Goal: Use online tool/utility: Utilize a website feature to perform a specific function

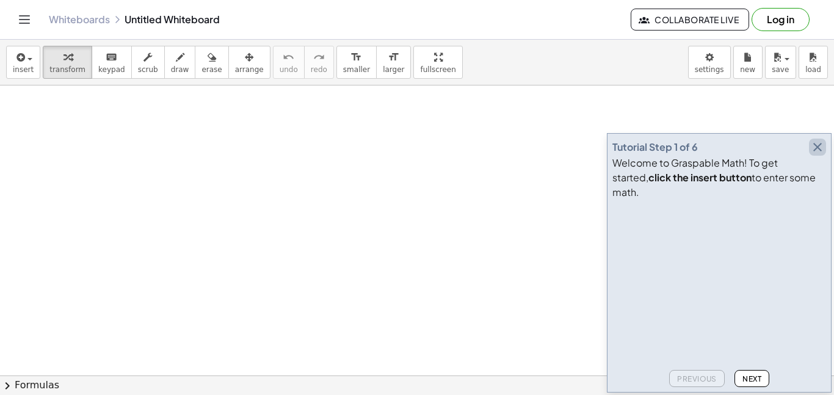
click at [818, 154] on icon "button" at bounding box center [817, 147] width 15 height 15
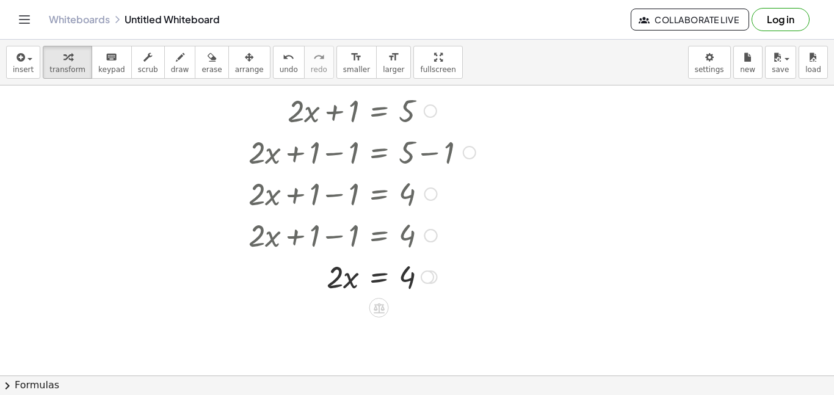
scroll to position [109, 0]
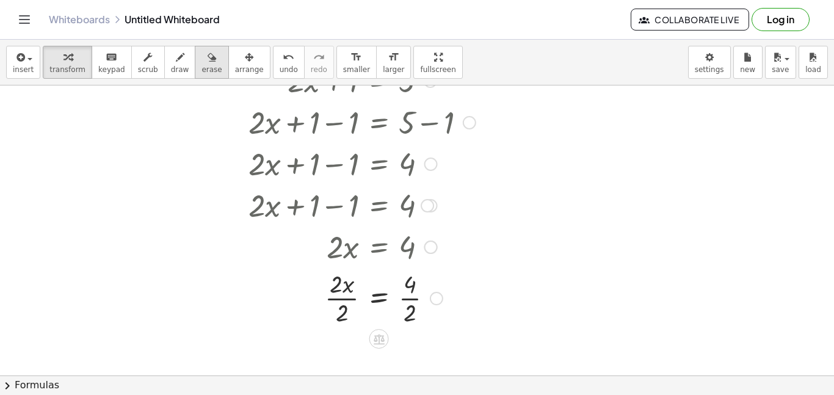
click at [203, 69] on span "erase" at bounding box center [211, 69] width 20 height 9
click at [333, 202] on div at bounding box center [417, 306] width 834 height 659
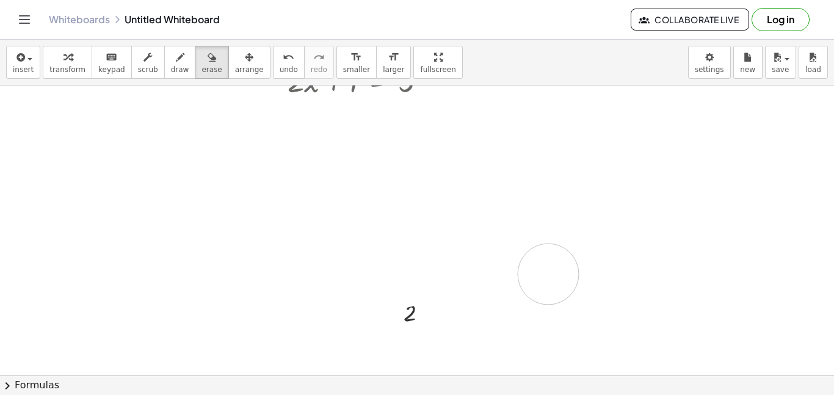
drag, startPoint x: 343, startPoint y: 206, endPoint x: 548, endPoint y: 274, distance: 216.0
click at [548, 274] on div at bounding box center [417, 306] width 834 height 659
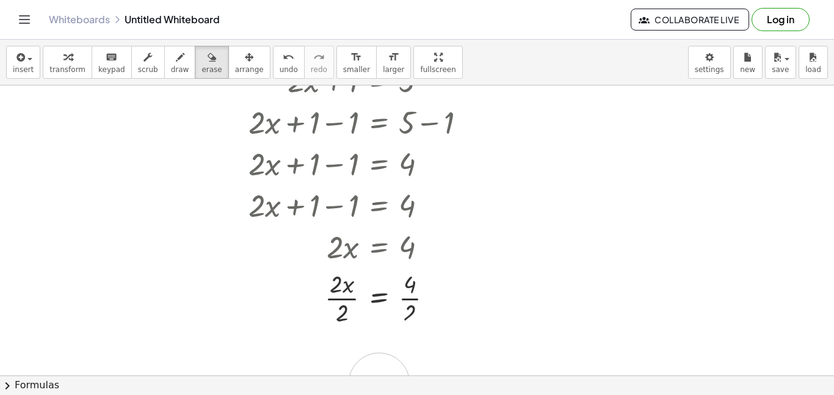
drag, startPoint x: 548, startPoint y: 275, endPoint x: 380, endPoint y: 250, distance: 169.8
click at [380, 250] on div at bounding box center [417, 306] width 834 height 659
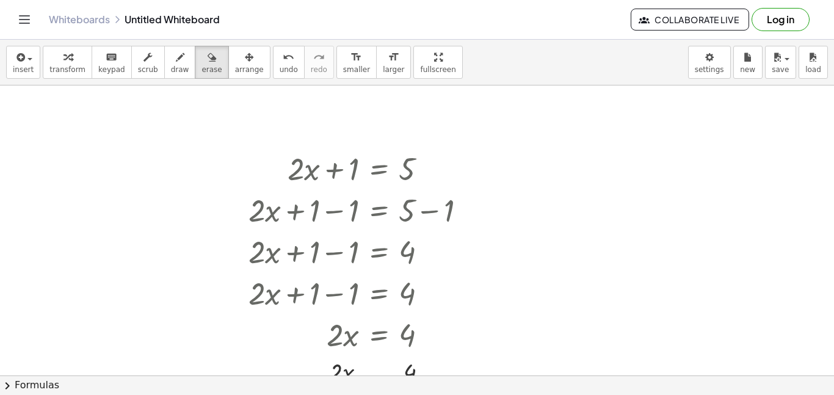
scroll to position [18, 0]
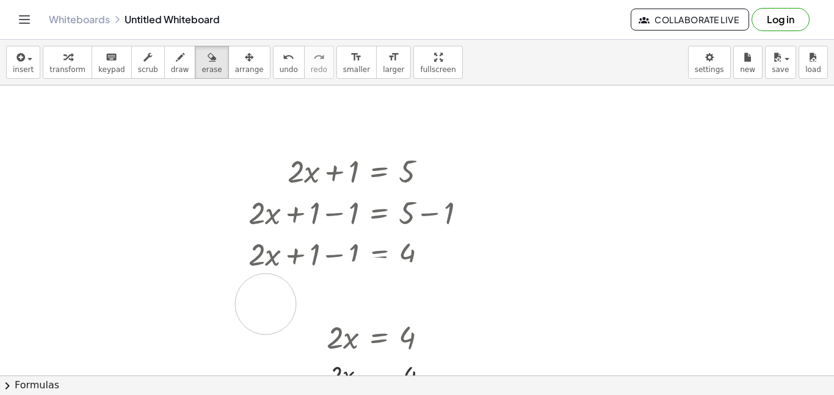
drag, startPoint x: 421, startPoint y: 295, endPoint x: 261, endPoint y: 306, distance: 160.3
click at [261, 306] on div at bounding box center [417, 396] width 834 height 659
drag, startPoint x: 245, startPoint y: 295, endPoint x: 554, endPoint y: 314, distance: 308.8
click at [554, 314] on div at bounding box center [417, 396] width 834 height 659
click at [283, 56] on icon "undo" at bounding box center [289, 57] width 12 height 15
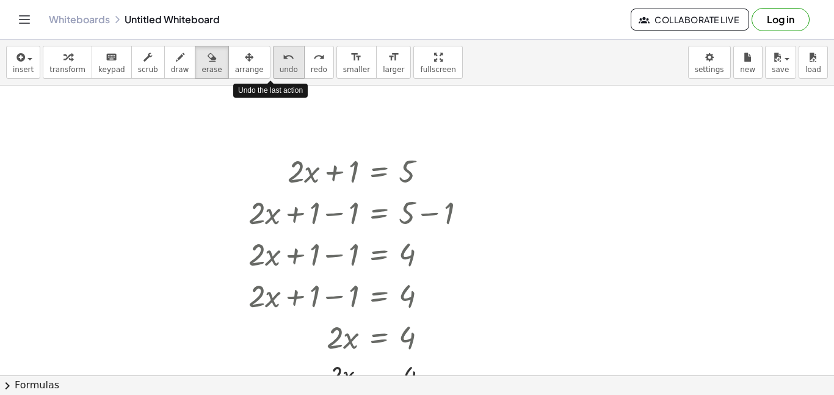
click at [283, 56] on icon "undo" at bounding box center [289, 57] width 12 height 15
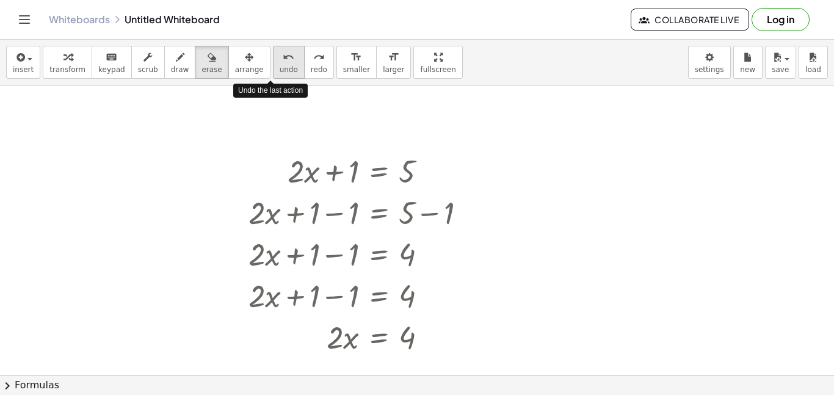
click at [283, 56] on icon "undo" at bounding box center [289, 57] width 12 height 15
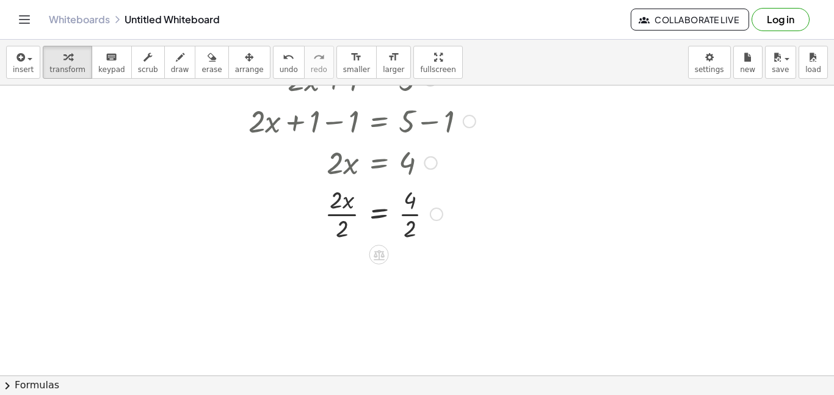
scroll to position [110, 0]
click at [427, 37] on div "Whiteboards Untitled Whiteboard Collaborate Live Log in" at bounding box center [417, 19] width 804 height 39
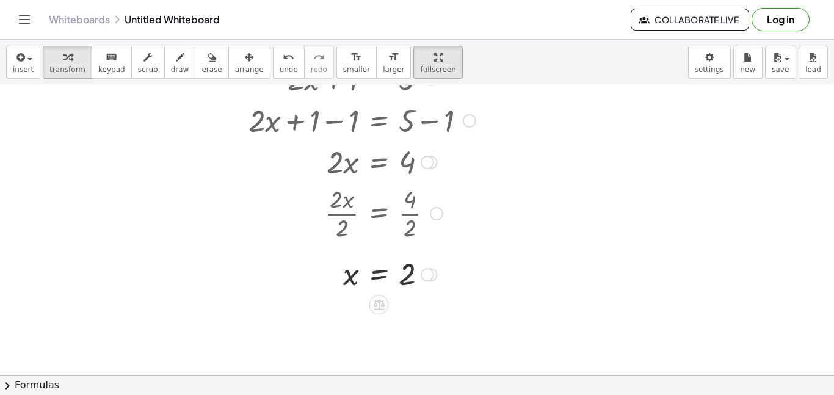
click at [545, 176] on div at bounding box center [417, 304] width 834 height 659
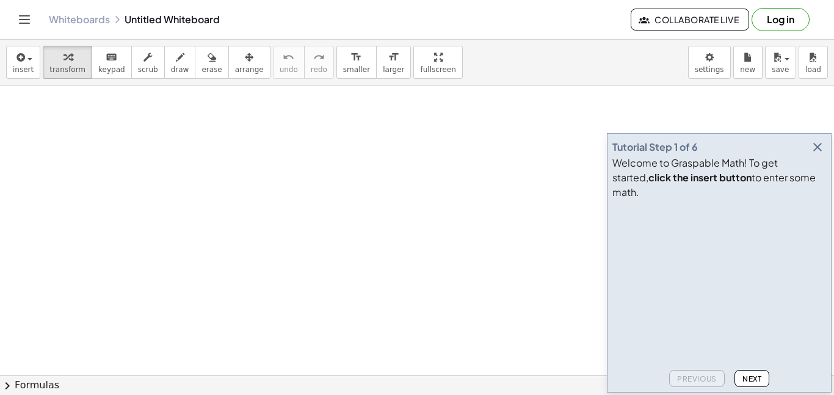
click at [830, 173] on div "Tutorial Step 1 of 6 Welcome to Graspable Math! To get started, click the inser…" at bounding box center [719, 262] width 225 height 259
click at [809, 156] on button "button" at bounding box center [817, 147] width 17 height 17
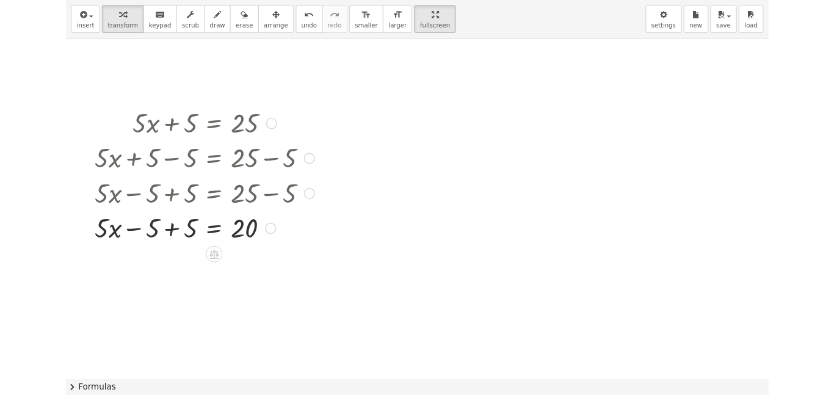
scroll to position [194, 0]
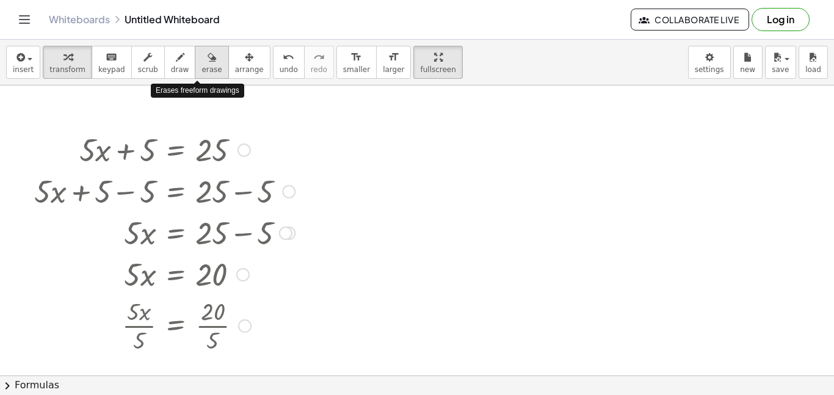
click at [201, 68] on span "erase" at bounding box center [211, 69] width 20 height 9
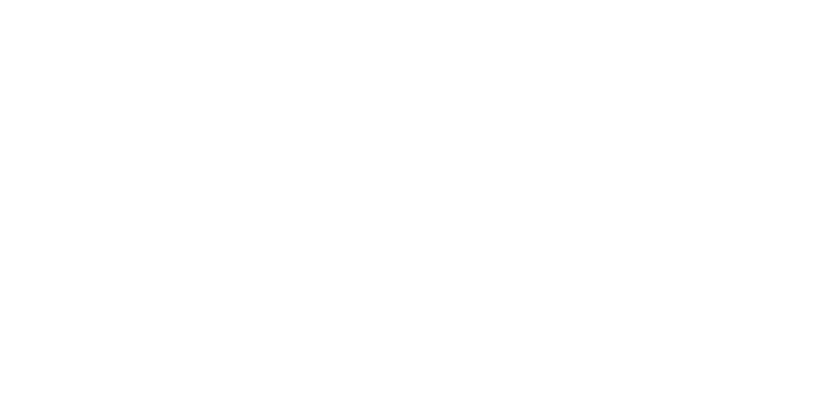
click at [391, 355] on div at bounding box center [417, 197] width 834 height 395
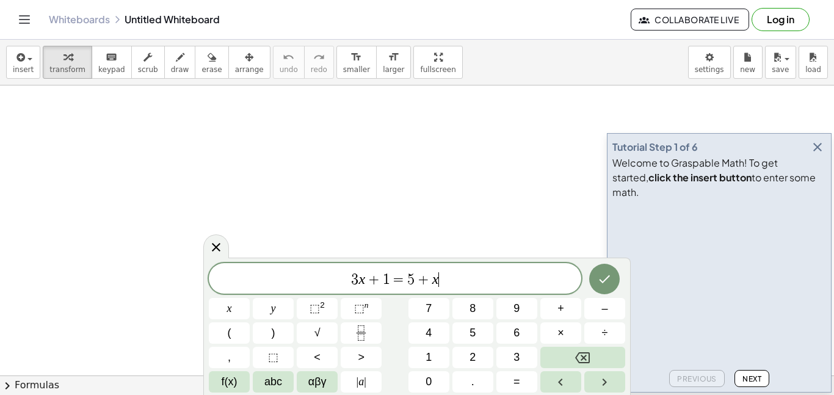
scroll to position [1, 0]
click at [819, 154] on icon "button" at bounding box center [817, 147] width 15 height 15
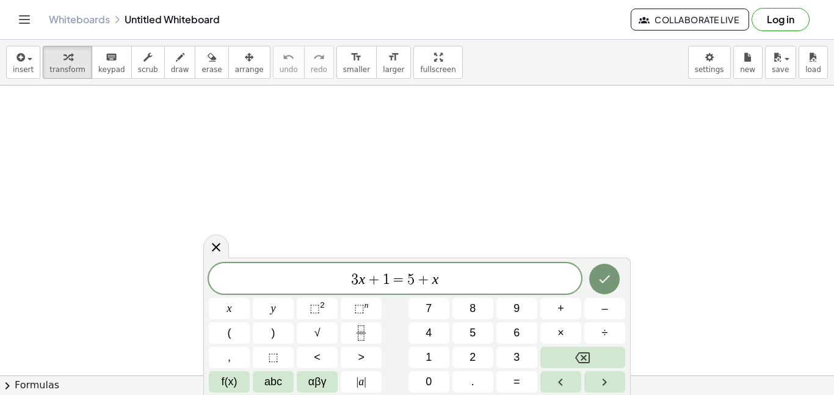
click at [535, 273] on span "3 x + 1 = 5 + x" at bounding box center [395, 279] width 372 height 17
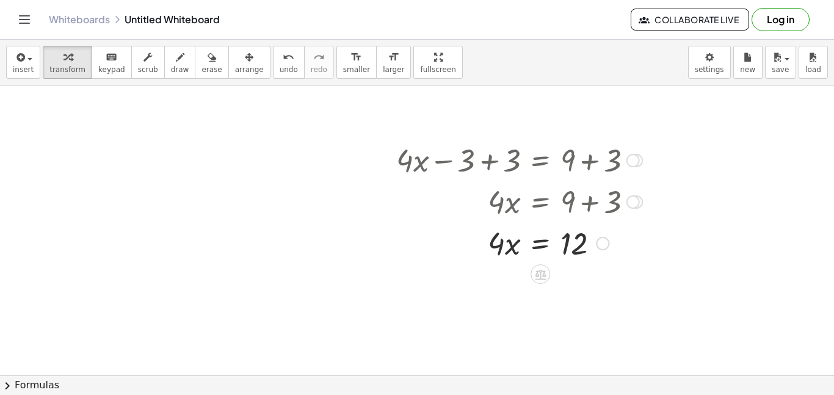
scroll to position [186, 0]
